Goal: Transaction & Acquisition: Subscribe to service/newsletter

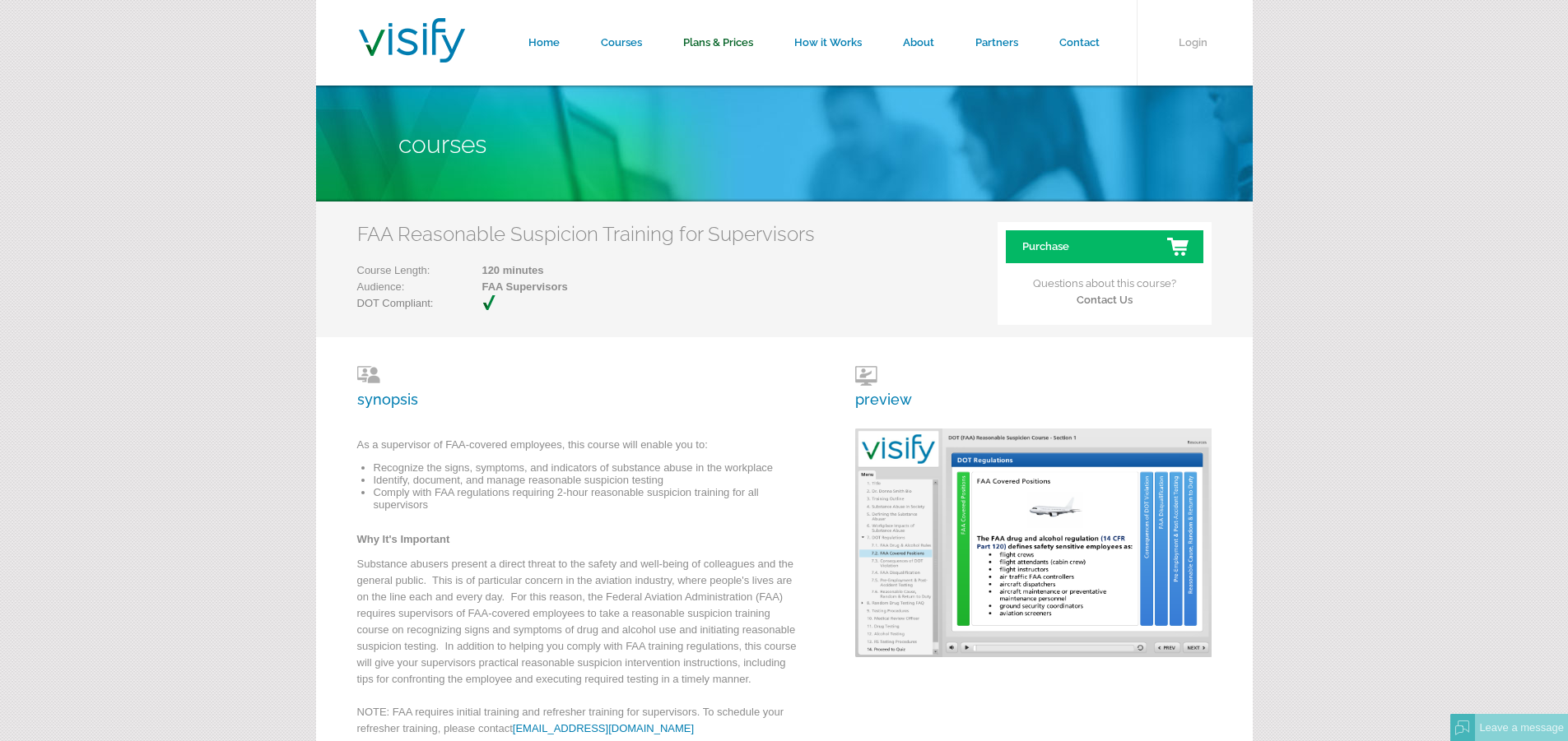
click at [715, 38] on link "Plans & Prices" at bounding box center [718, 42] width 111 height 85
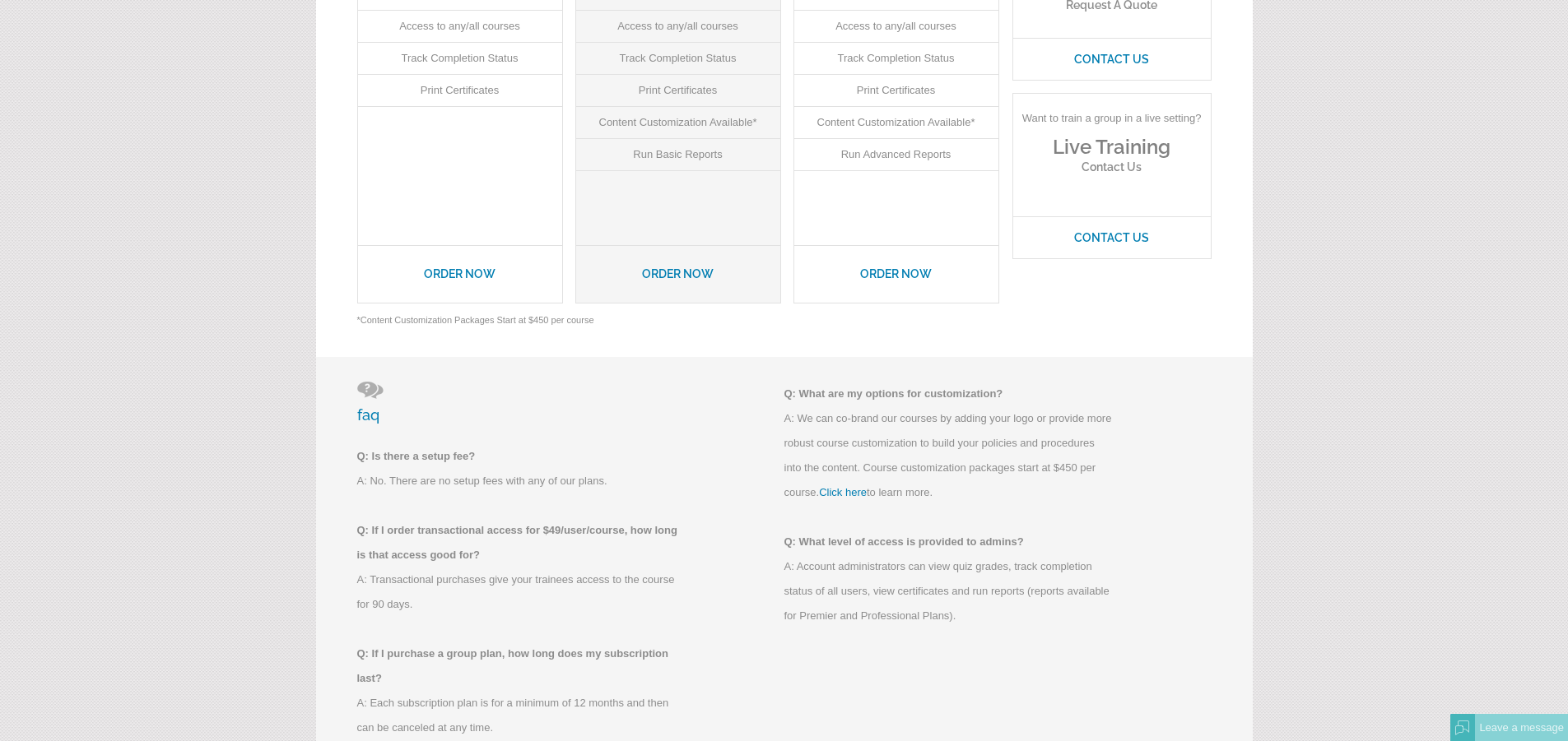
scroll to position [740, 0]
